Goal: Task Accomplishment & Management: Manage account settings

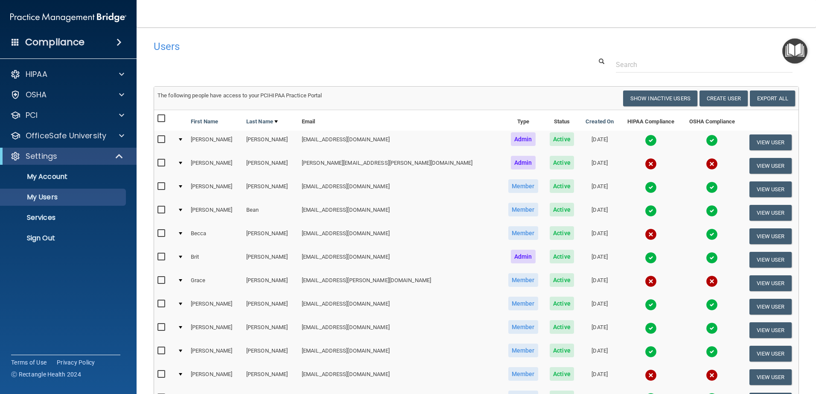
select select "20"
click at [795, 51] on img "Open Resource Center" at bounding box center [794, 50] width 25 height 25
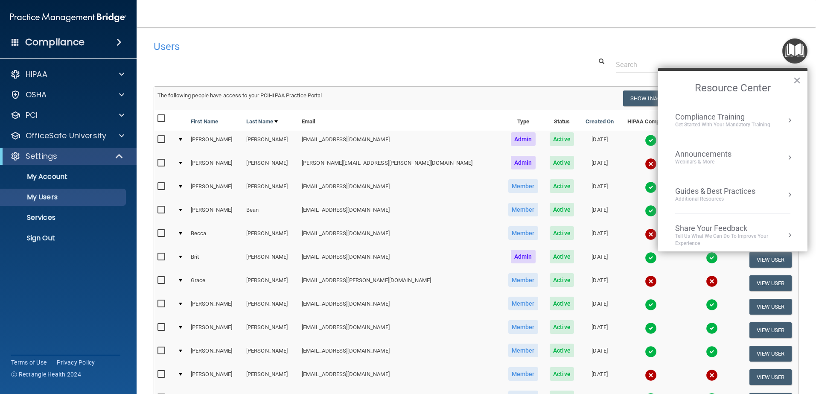
scroll to position [122, 0]
click at [497, 45] on h4 "Users" at bounding box center [339, 46] width 371 height 11
click at [625, 63] on input "text" at bounding box center [704, 65] width 177 height 16
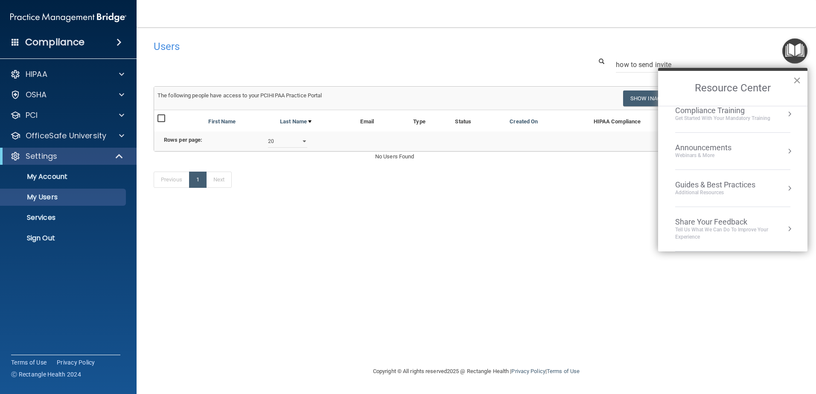
click at [798, 79] on button "×" at bounding box center [797, 80] width 8 height 14
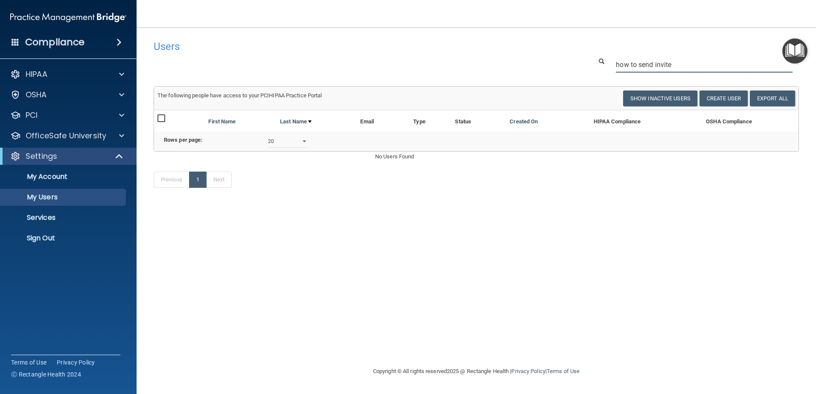
click at [678, 66] on input "how to send invite" at bounding box center [704, 65] width 177 height 16
type input "how to send invite for training"
click at [601, 59] on span at bounding box center [602, 61] width 6 height 6
click at [603, 60] on span at bounding box center [602, 61] width 6 height 6
click at [725, 67] on input "how to send invite for training" at bounding box center [704, 65] width 177 height 16
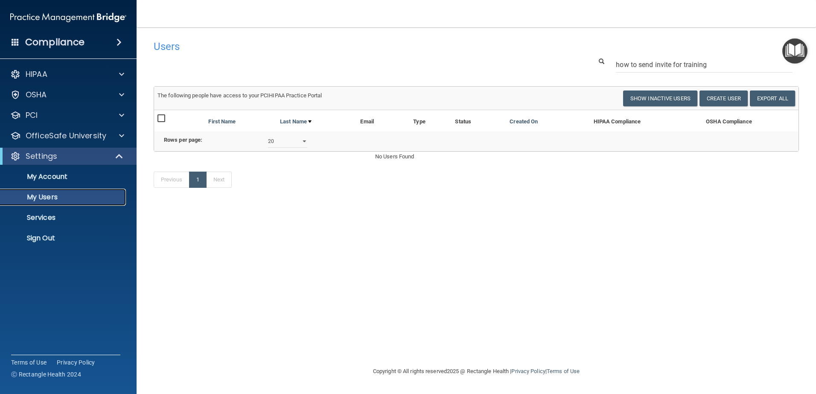
click at [50, 198] on p "My Users" at bounding box center [64, 197] width 116 height 9
click at [48, 197] on p "My Users" at bounding box center [64, 197] width 116 height 9
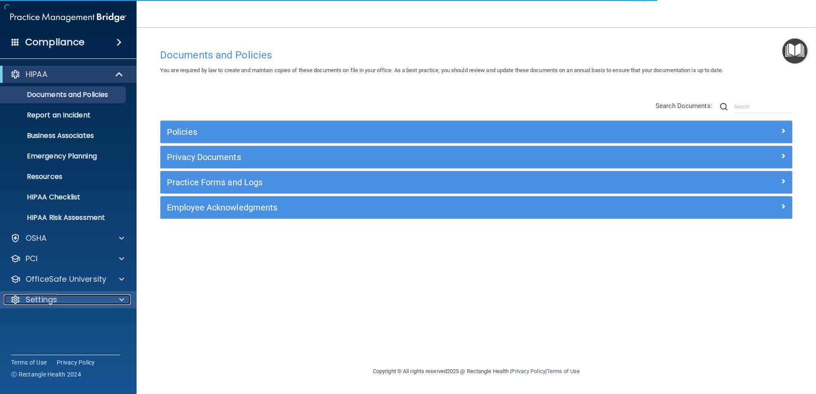
click at [120, 302] on span at bounding box center [121, 299] width 5 height 10
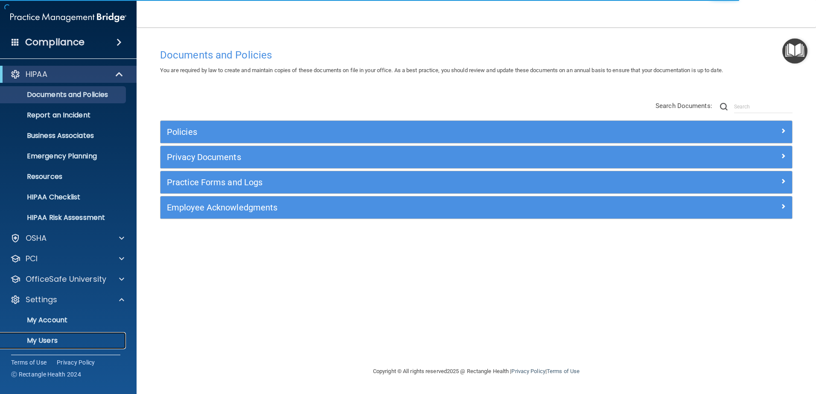
click at [50, 341] on p "My Users" at bounding box center [64, 340] width 116 height 9
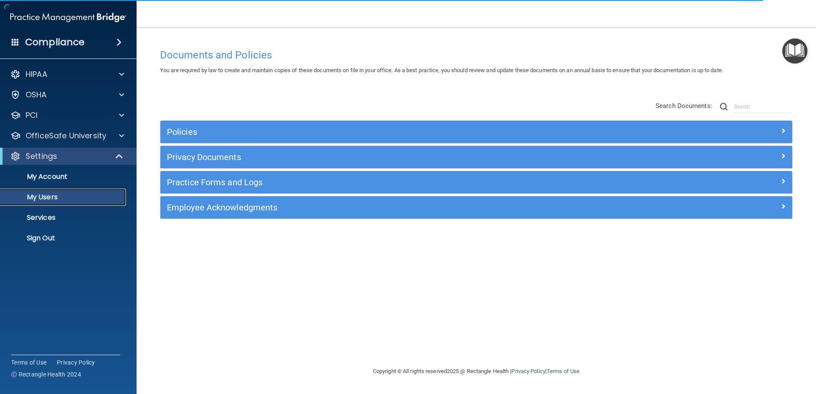
select select "20"
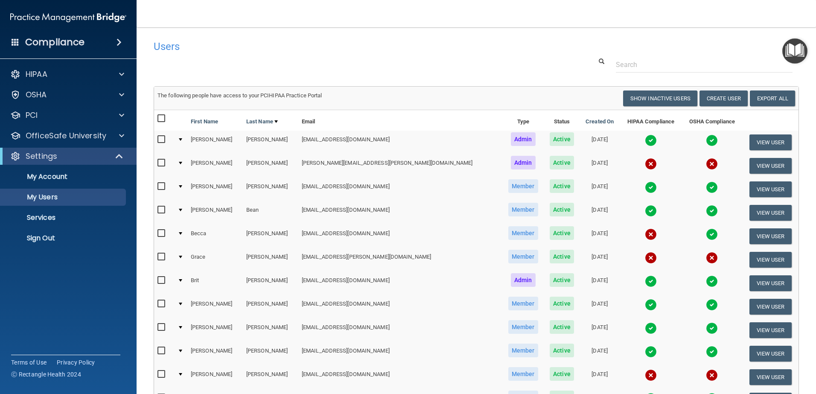
click at [161, 256] on input "checkbox" at bounding box center [162, 256] width 10 height 7
checkbox input "true"
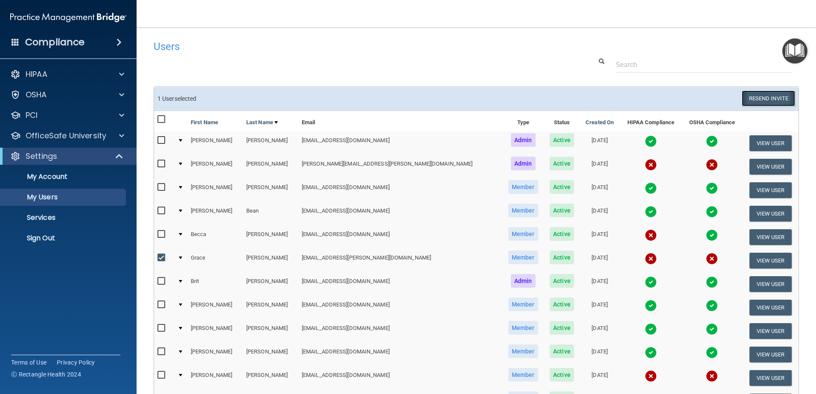
click at [752, 102] on button "Resend Invite" at bounding box center [768, 98] width 53 height 16
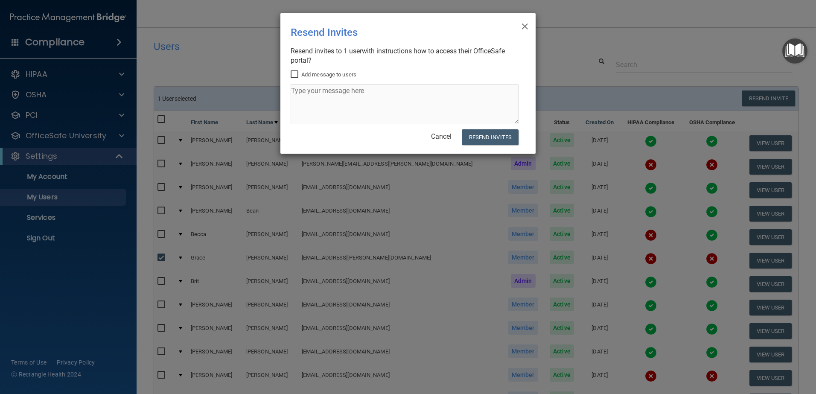
click at [297, 73] on input "Add message to users" at bounding box center [296, 74] width 10 height 7
checkbox input "true"
click at [300, 93] on textarea at bounding box center [405, 104] width 228 height 40
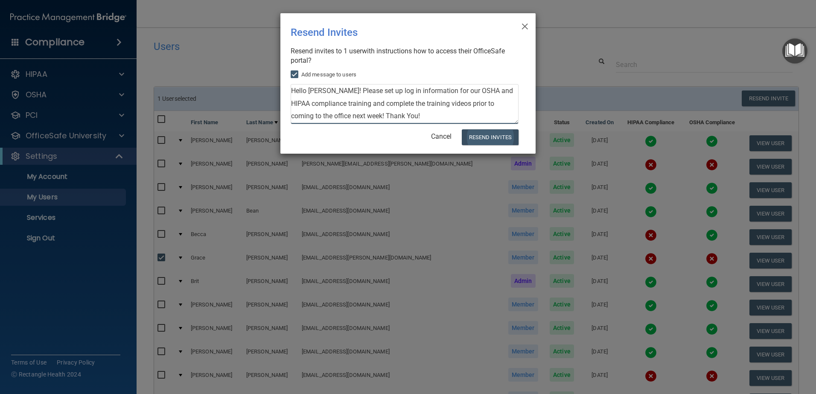
type textarea "Hello Grace! Please set up log in information for our OSHA and HIPAA compliance…"
click at [480, 133] on button "Resend Invites" at bounding box center [490, 137] width 57 height 16
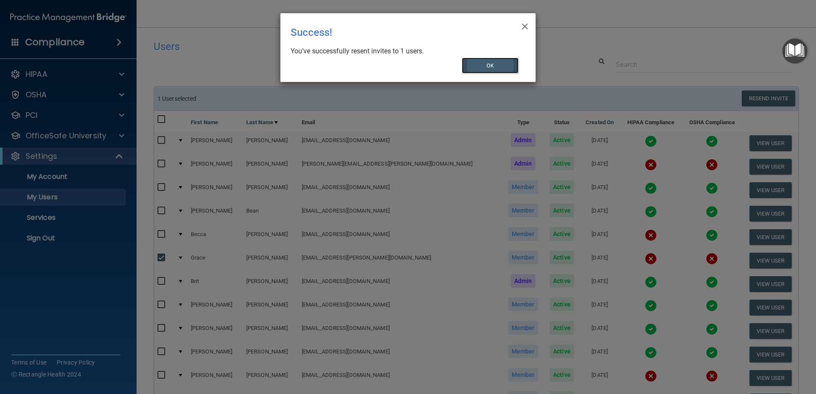
click at [481, 64] on button "OK" at bounding box center [490, 66] width 57 height 16
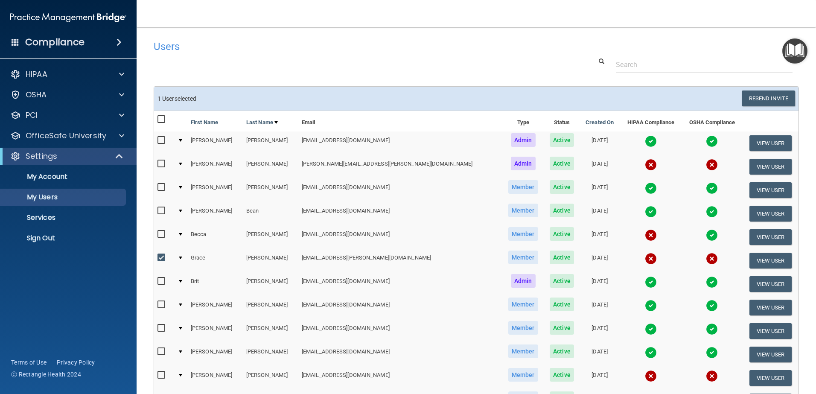
click at [162, 162] on input "checkbox" at bounding box center [162, 163] width 10 height 7
checkbox input "true"
click at [742, 98] on button "Resend Invite" at bounding box center [768, 98] width 53 height 16
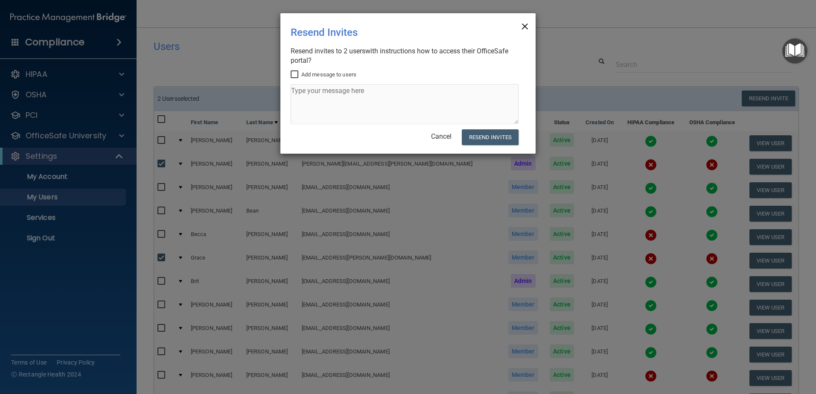
click at [525, 23] on span "×" at bounding box center [525, 25] width 8 height 17
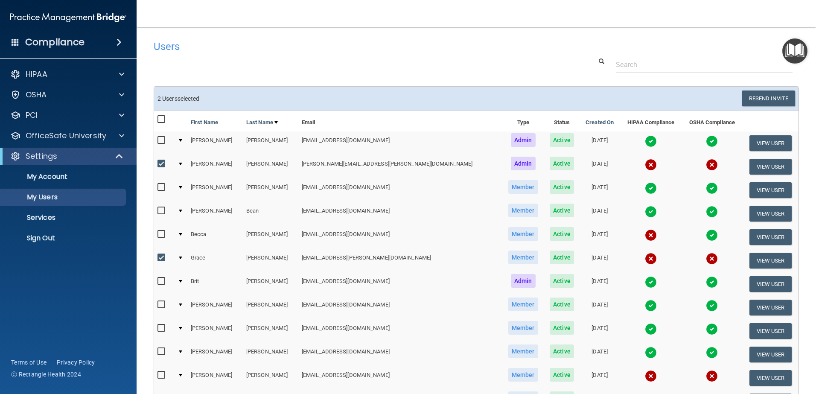
click at [163, 256] on input "checkbox" at bounding box center [162, 257] width 10 height 7
checkbox input "false"
click at [756, 94] on button "Resend Invite" at bounding box center [768, 98] width 53 height 16
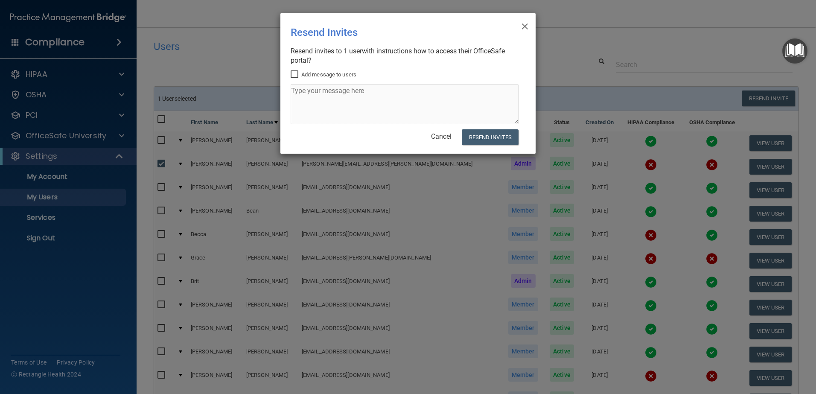
click at [294, 73] on input "Add message to users" at bounding box center [296, 74] width 10 height 7
checkbox input "true"
click at [300, 90] on textarea at bounding box center [405, 104] width 228 height 40
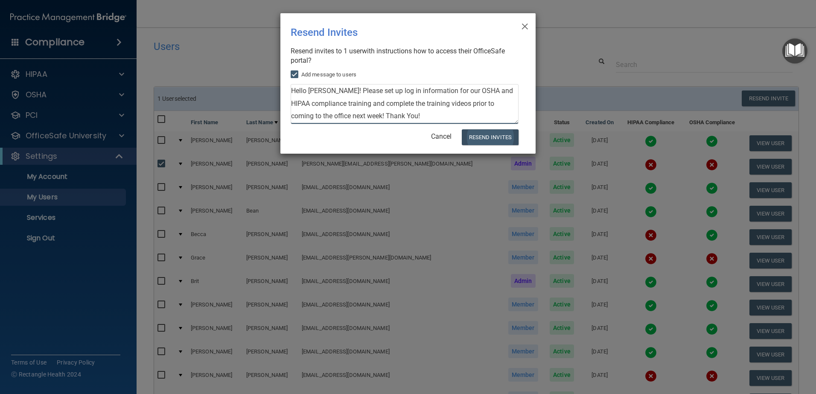
type textarea "Hello Molly! Please set up log in information for our OSHA and HIPAA compliance…"
click at [485, 136] on button "Resend Invites" at bounding box center [490, 137] width 57 height 16
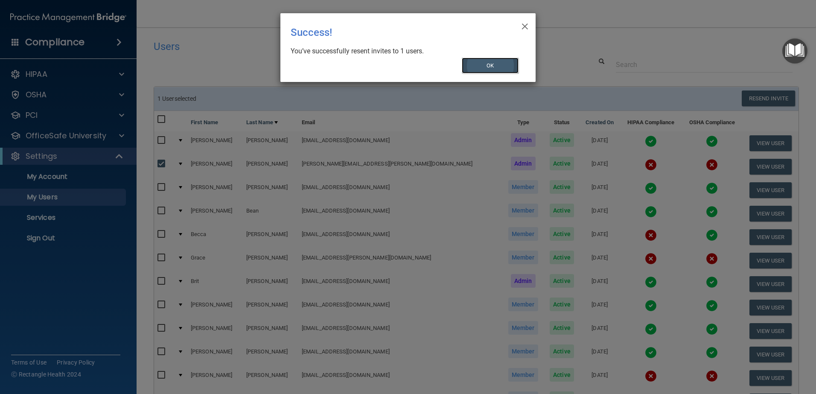
click at [489, 67] on button "OK" at bounding box center [490, 66] width 57 height 16
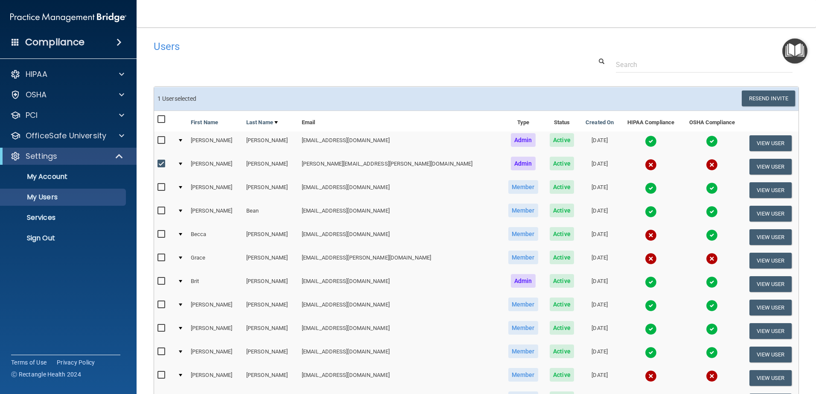
click at [160, 163] on input "checkbox" at bounding box center [162, 163] width 10 height 7
checkbox input "false"
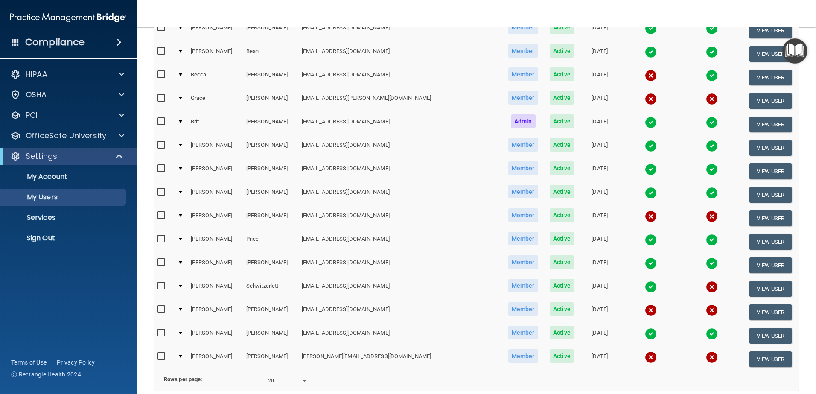
scroll to position [160, 0]
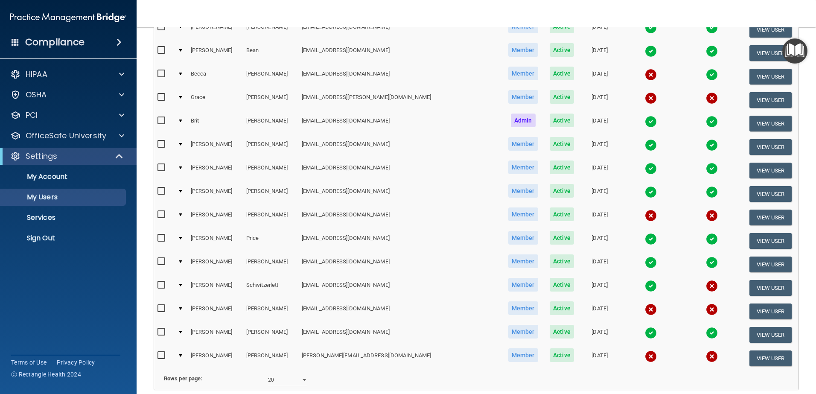
click at [160, 355] on input "checkbox" at bounding box center [162, 355] width 10 height 7
checkbox input "true"
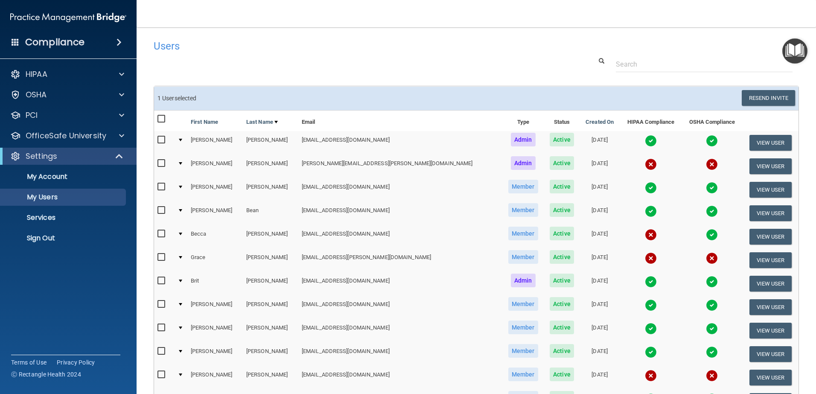
scroll to position [0, 0]
click at [747, 99] on button "Resend Invite" at bounding box center [768, 98] width 53 height 16
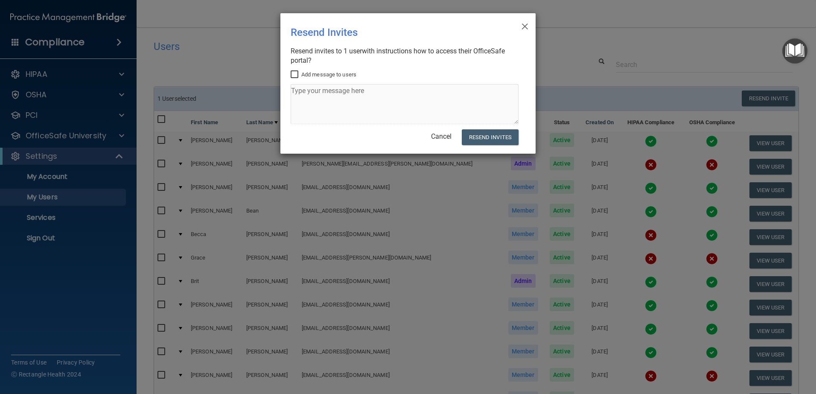
click at [294, 74] on input "Add message to users" at bounding box center [296, 74] width 10 height 7
checkbox input "true"
click at [303, 95] on textarea at bounding box center [405, 104] width 228 height 40
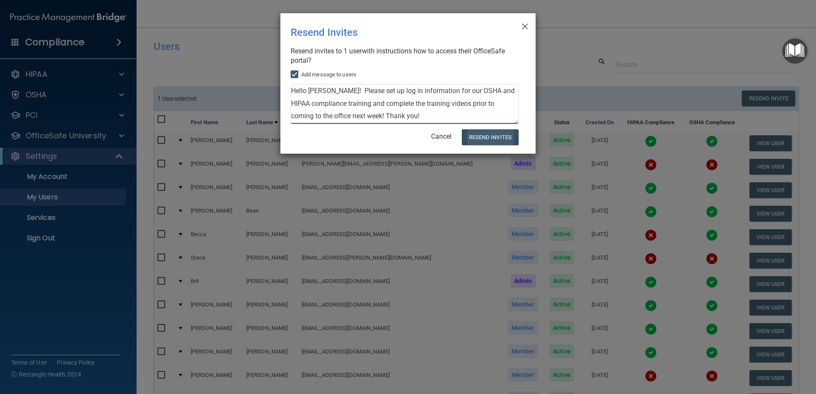
type textarea "Hello Morgan! Please set up log in information for our OSHA and HIPAA complianc…"
click at [491, 137] on button "Resend Invites" at bounding box center [490, 137] width 57 height 16
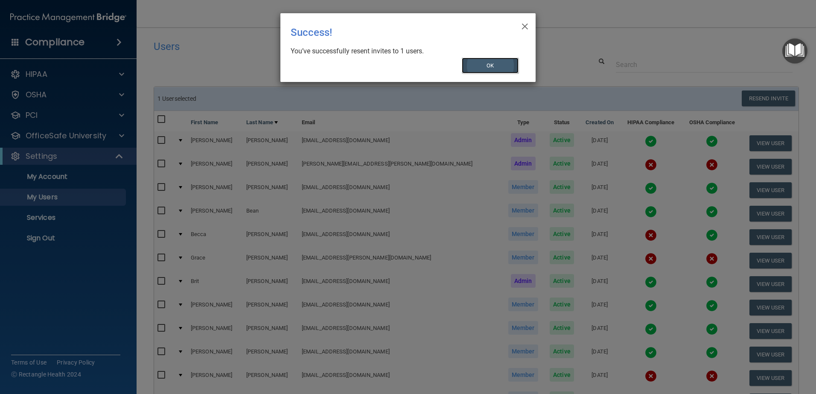
click at [478, 63] on button "OK" at bounding box center [490, 66] width 57 height 16
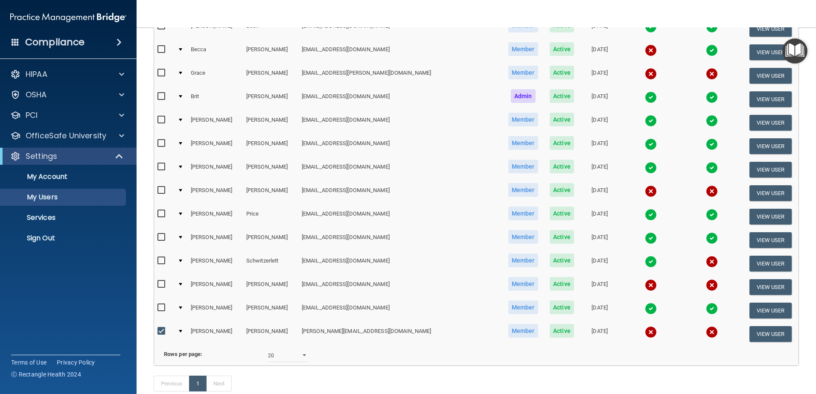
scroll to position [212, 0]
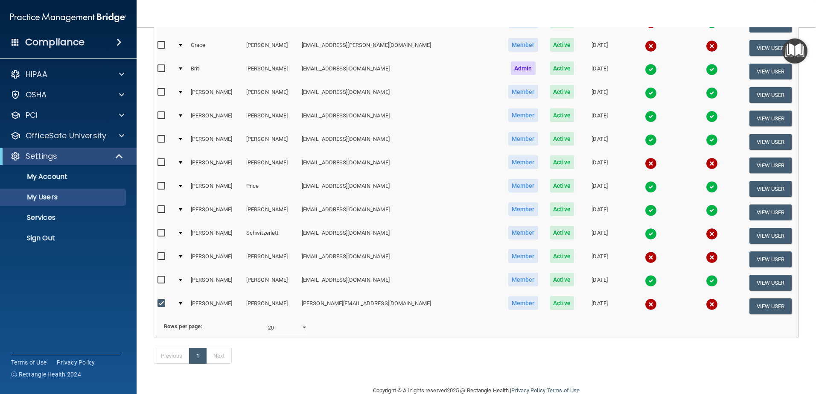
click at [162, 303] on input "checkbox" at bounding box center [162, 303] width 10 height 7
checkbox input "false"
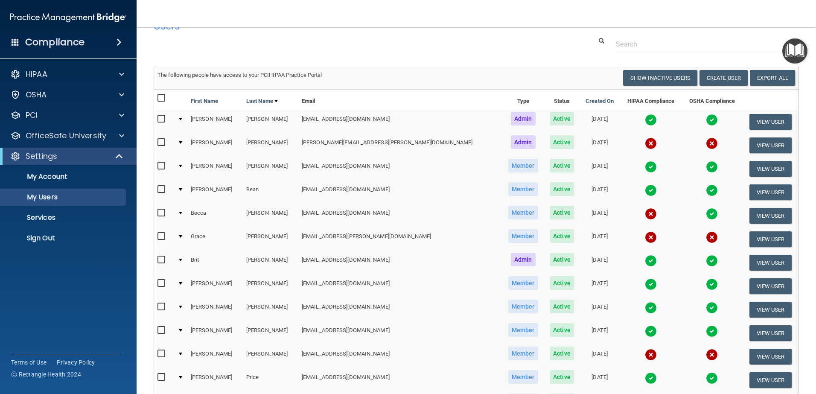
scroll to position [0, 0]
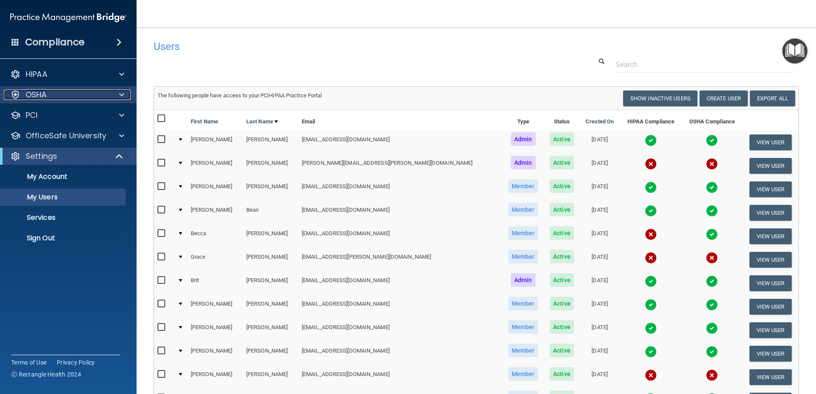
click at [47, 95] on div "OSHA" at bounding box center [57, 95] width 106 height 10
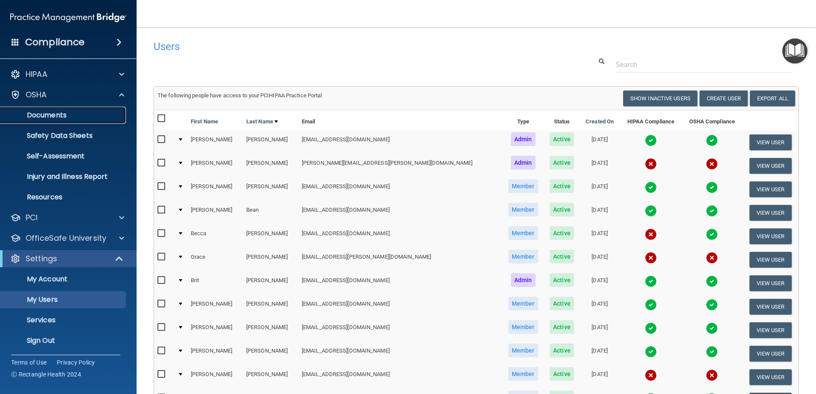
click at [53, 112] on p "Documents" at bounding box center [64, 115] width 116 height 9
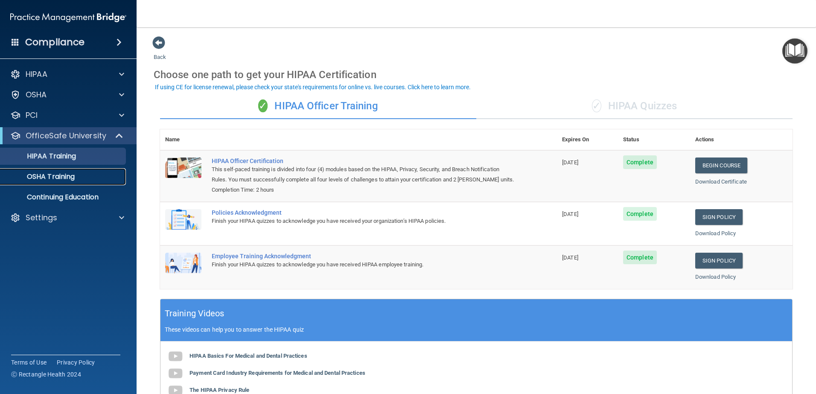
click at [70, 176] on p "OSHA Training" at bounding box center [40, 176] width 69 height 9
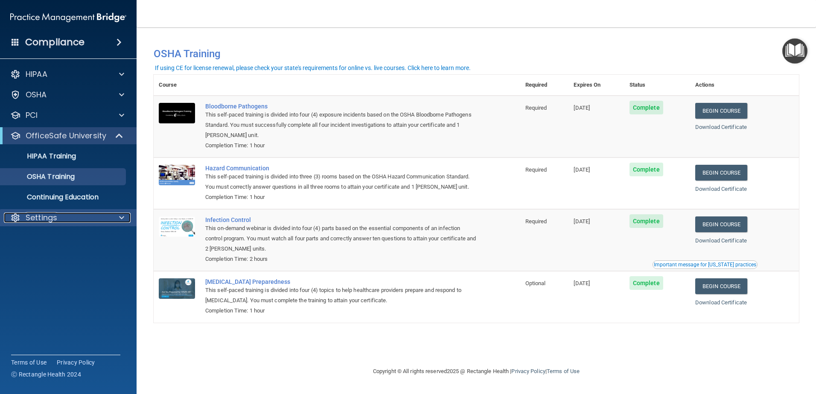
click at [57, 216] on div "Settings" at bounding box center [57, 217] width 106 height 10
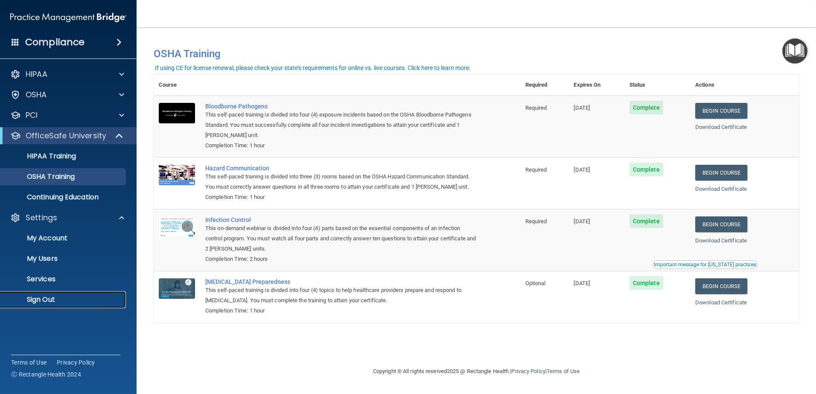
click at [51, 297] on p "Sign Out" at bounding box center [64, 299] width 116 height 9
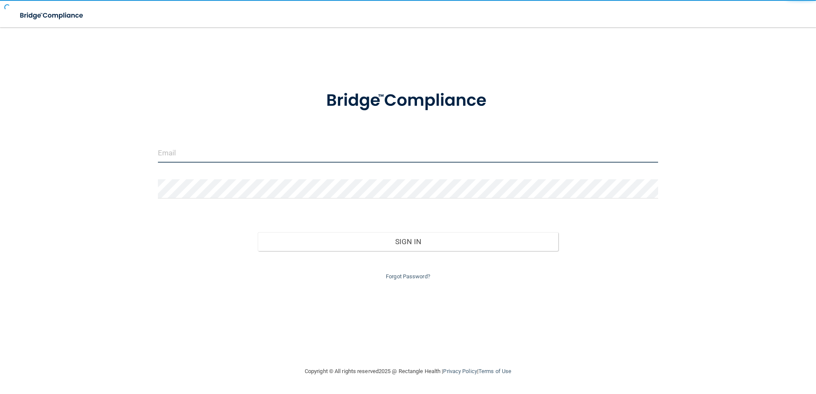
type input "[EMAIL_ADDRESS][DOMAIN_NAME]"
